Goal: Find specific page/section: Find specific page/section

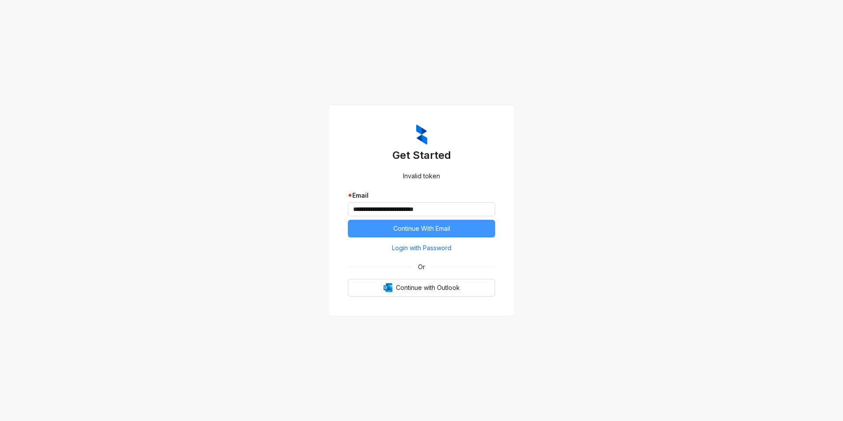
click at [432, 230] on span "Continue With Email" at bounding box center [421, 229] width 57 height 10
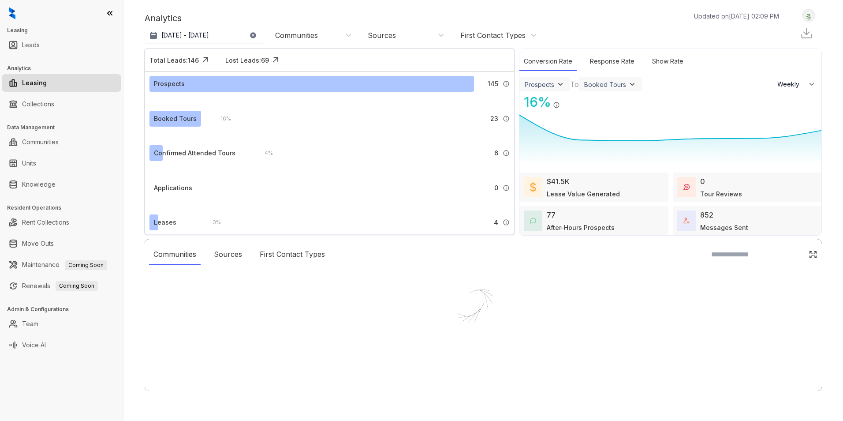
select select "******"
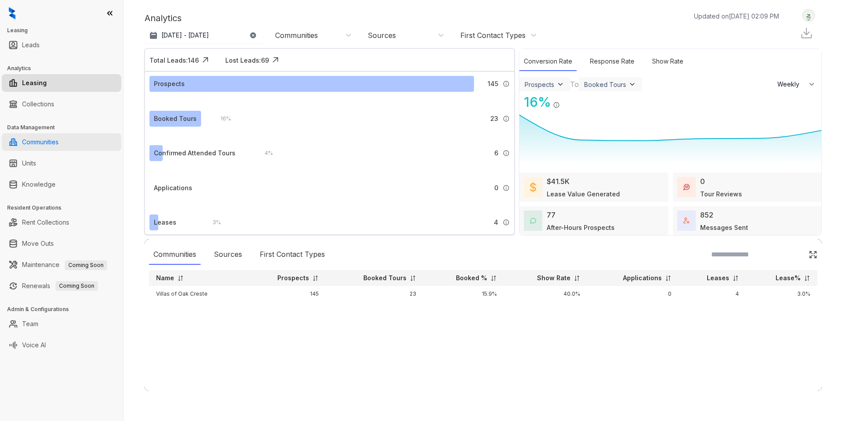
click at [45, 140] on link "Communities" at bounding box center [40, 142] width 37 height 18
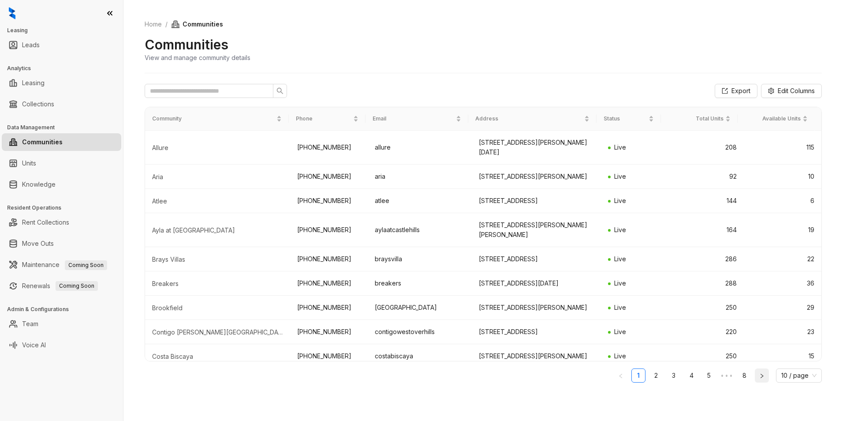
click at [759, 376] on button "button" at bounding box center [762, 375] width 14 height 14
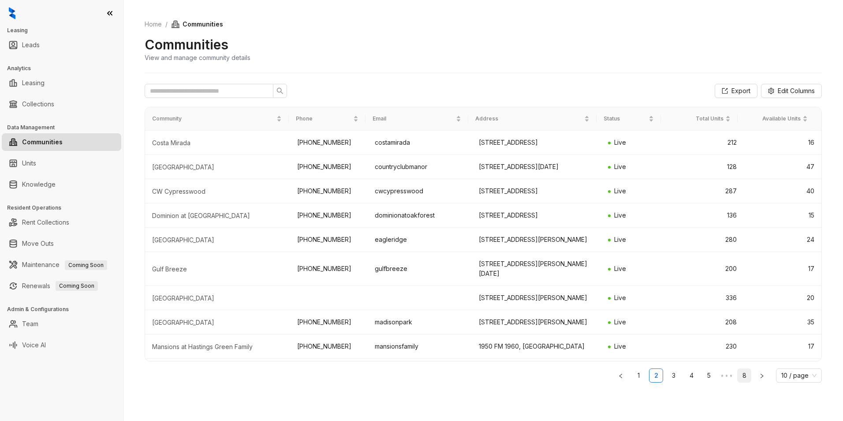
click at [743, 374] on link "8" at bounding box center [744, 375] width 13 height 13
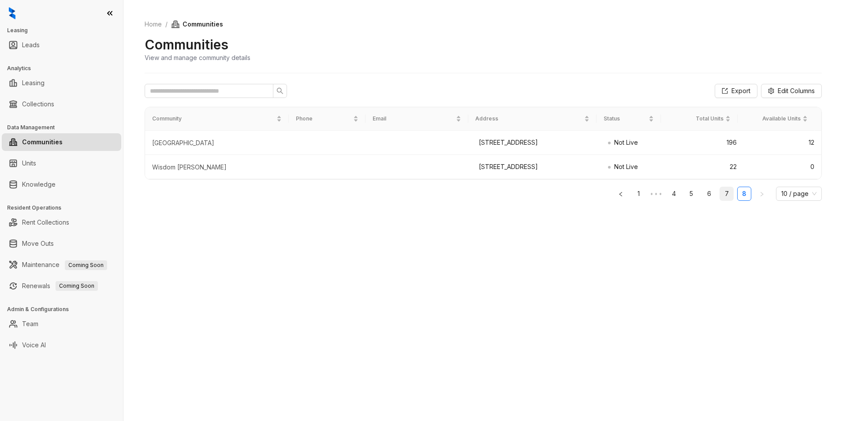
click at [730, 200] on link "7" at bounding box center [726, 193] width 13 height 13
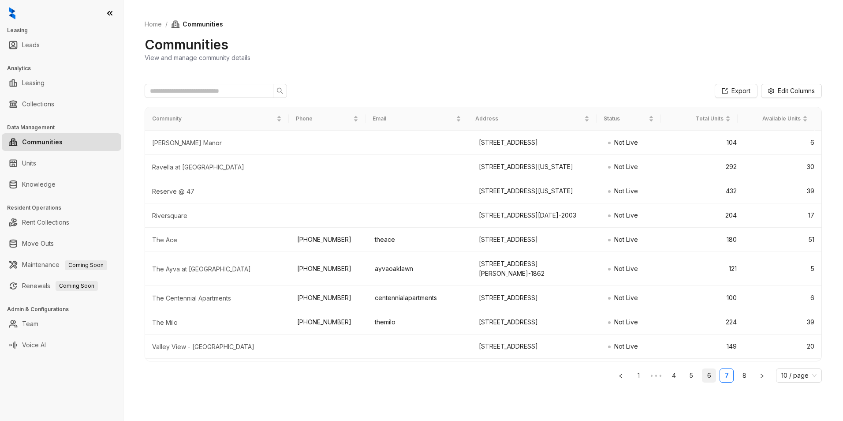
click at [710, 375] on link "6" at bounding box center [708, 375] width 13 height 13
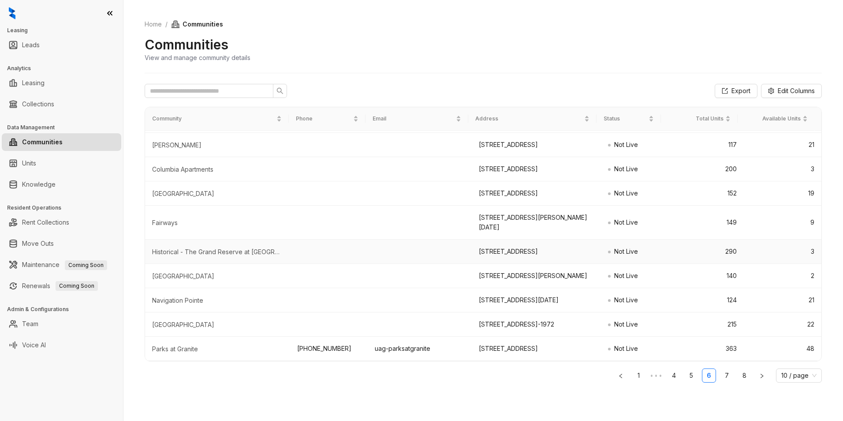
scroll to position [109, 0]
click at [728, 376] on link "7" at bounding box center [726, 375] width 13 height 13
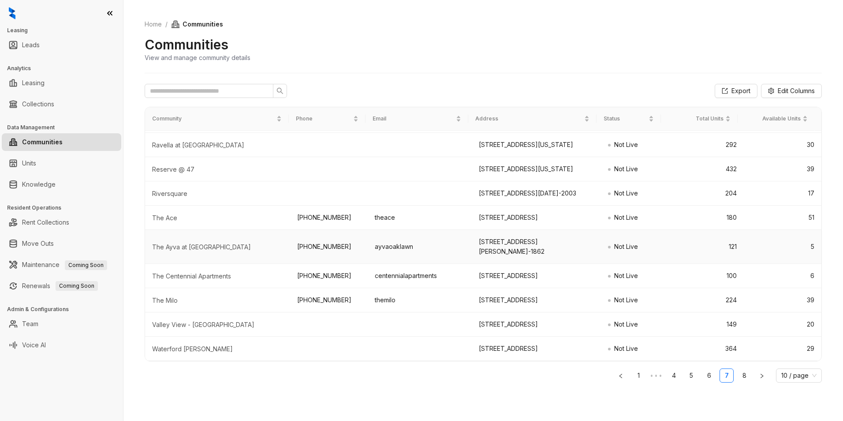
scroll to position [100, 0]
click at [747, 376] on link "8" at bounding box center [744, 375] width 13 height 13
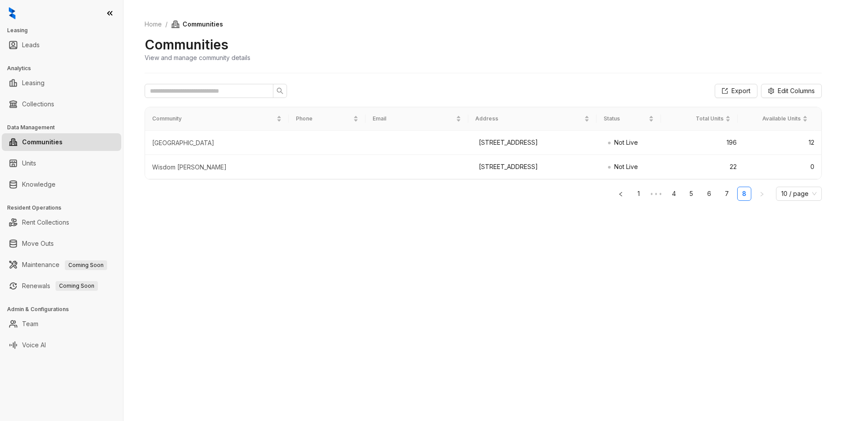
scroll to position [0, 0]
click at [35, 45] on link "Leads" at bounding box center [31, 45] width 18 height 18
click at [40, 46] on link "Leads" at bounding box center [31, 45] width 18 height 18
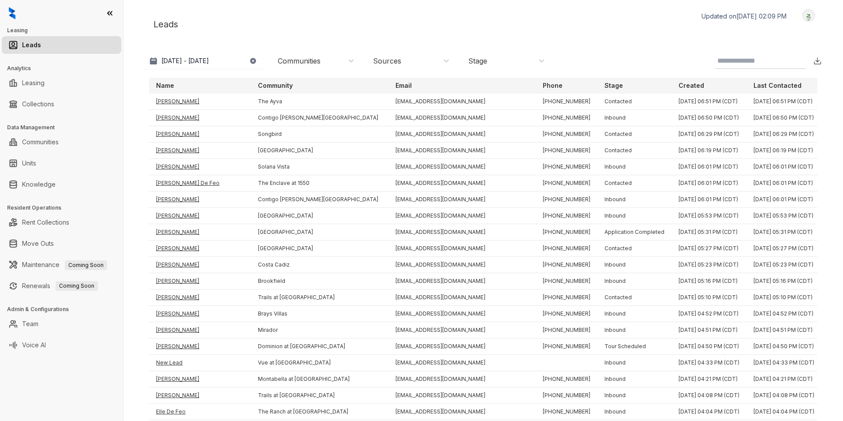
click at [108, 12] on icon at bounding box center [110, 13] width 4 height 4
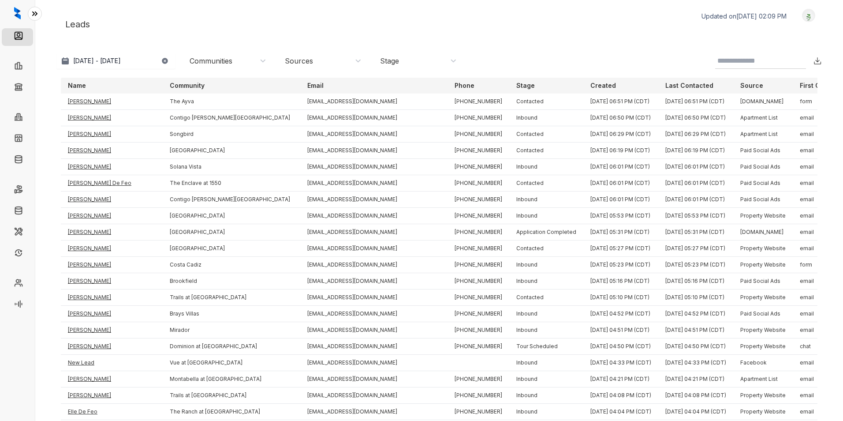
click at [35, 12] on icon at bounding box center [35, 14] width 4 height 4
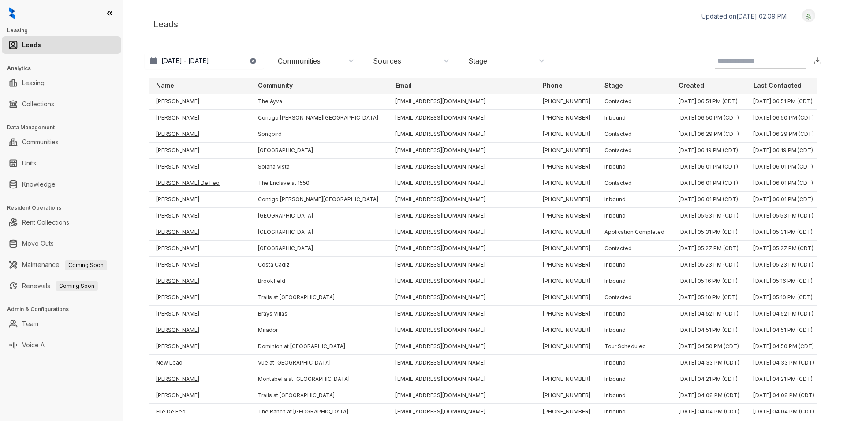
click at [22, 44] on link "Leads" at bounding box center [31, 45] width 19 height 18
click at [31, 85] on link "Leasing" at bounding box center [33, 83] width 22 height 18
select select "******"
